Goal: Transaction & Acquisition: Purchase product/service

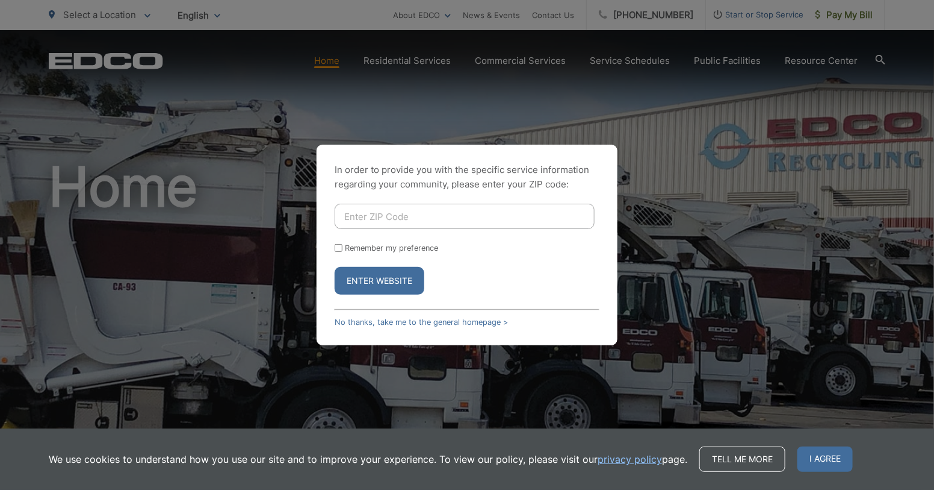
click at [387, 204] on input "Enter ZIP Code" at bounding box center [465, 216] width 260 height 25
type input "91978"
click at [343, 244] on input "Remember my preference" at bounding box center [339, 248] width 8 height 8
checkbox input "true"
click at [367, 278] on button "Enter Website" at bounding box center [380, 281] width 90 height 28
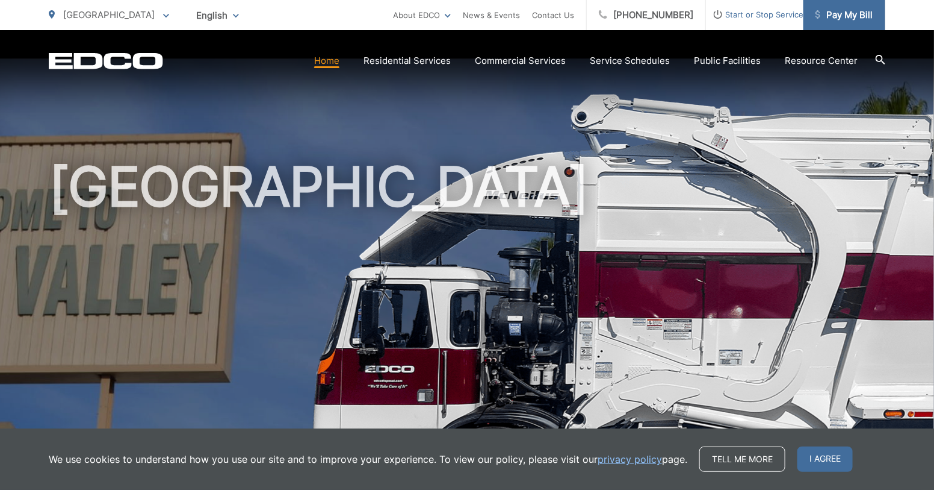
click at [831, 20] on span "Pay My Bill" at bounding box center [844, 15] width 57 height 14
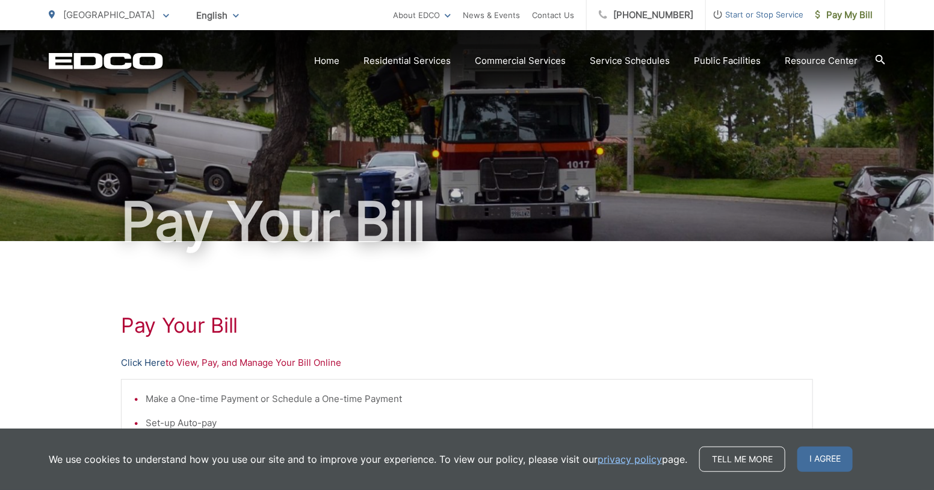
click at [143, 368] on link "Click Here" at bounding box center [143, 362] width 45 height 14
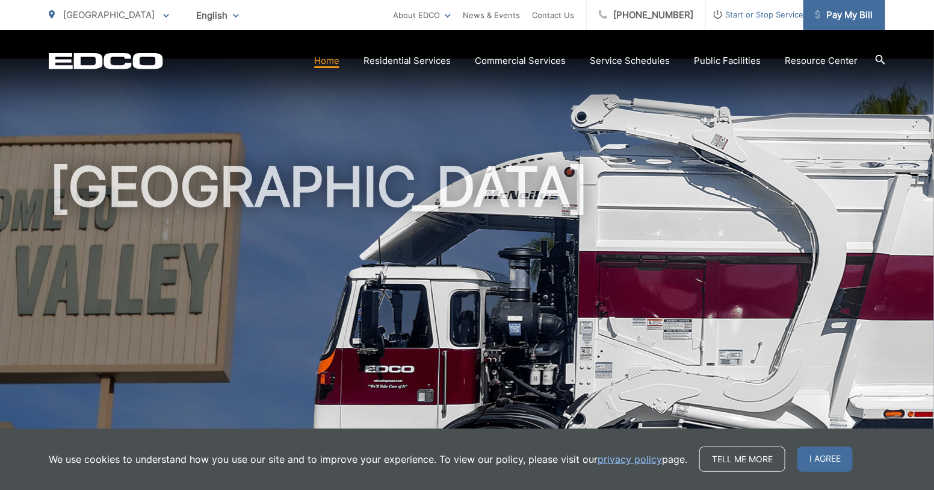
click at [839, 13] on span "Pay My Bill" at bounding box center [844, 15] width 57 height 14
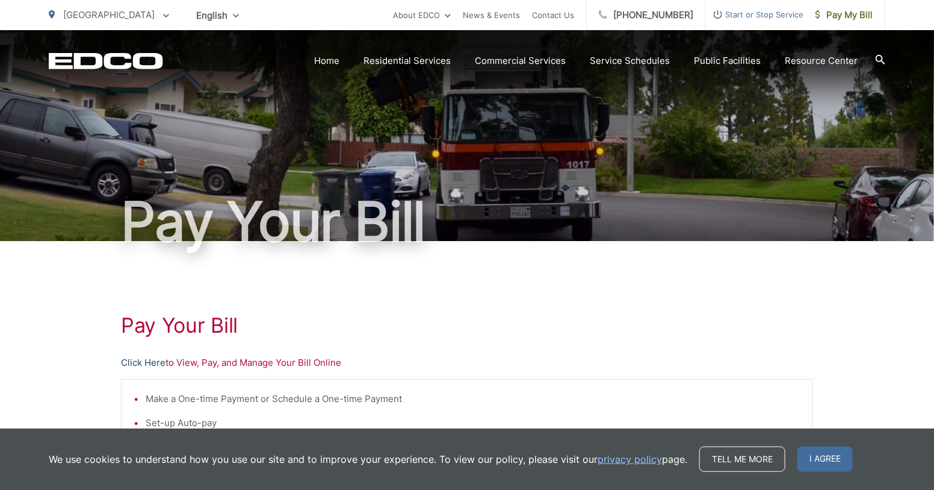
click at [135, 360] on link "Click Here" at bounding box center [143, 362] width 45 height 14
